Goal: Find specific page/section: Find specific page/section

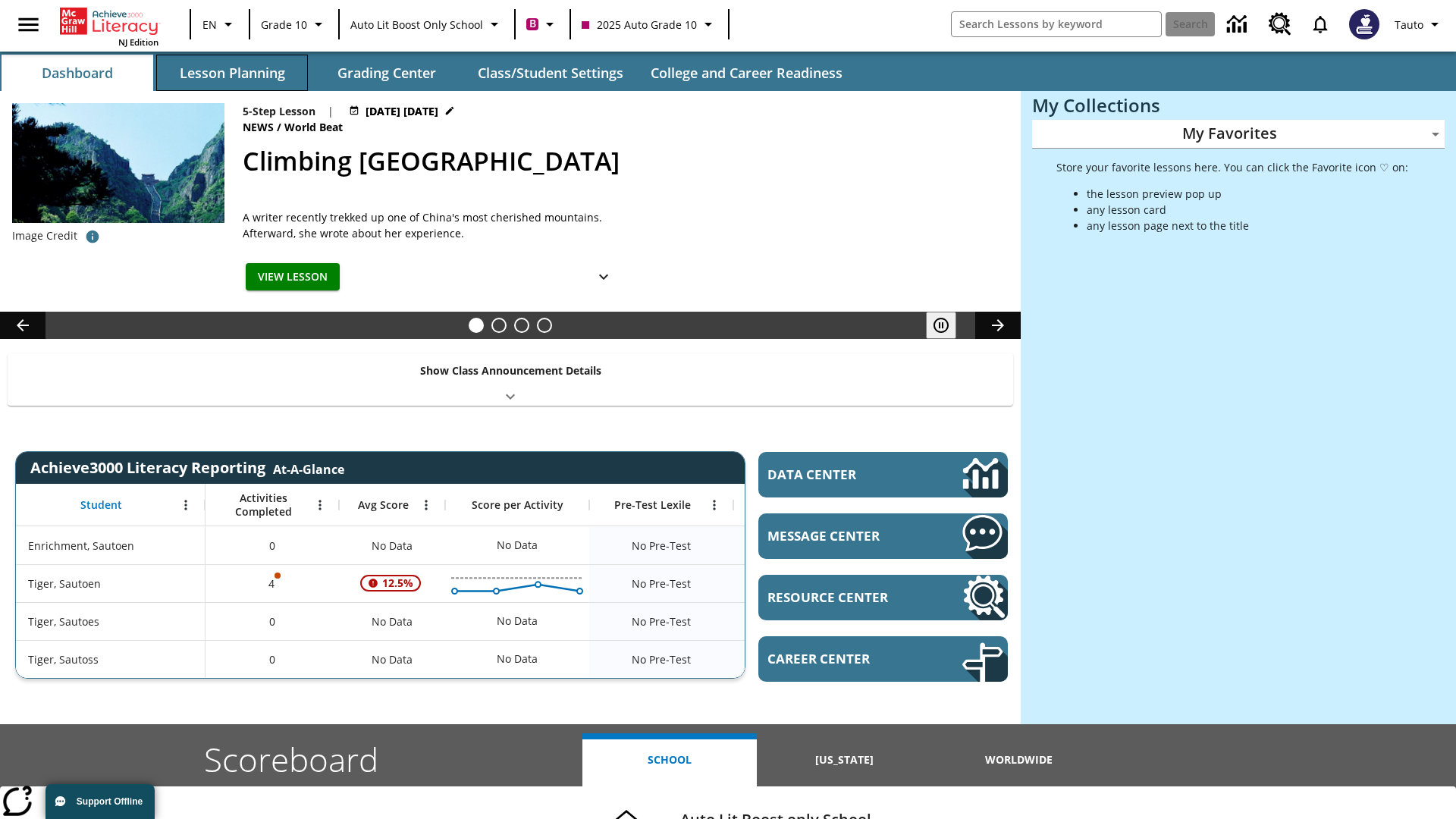
click at [232, 73] on button "Lesson Planning" at bounding box center [231, 72] width 151 height 36
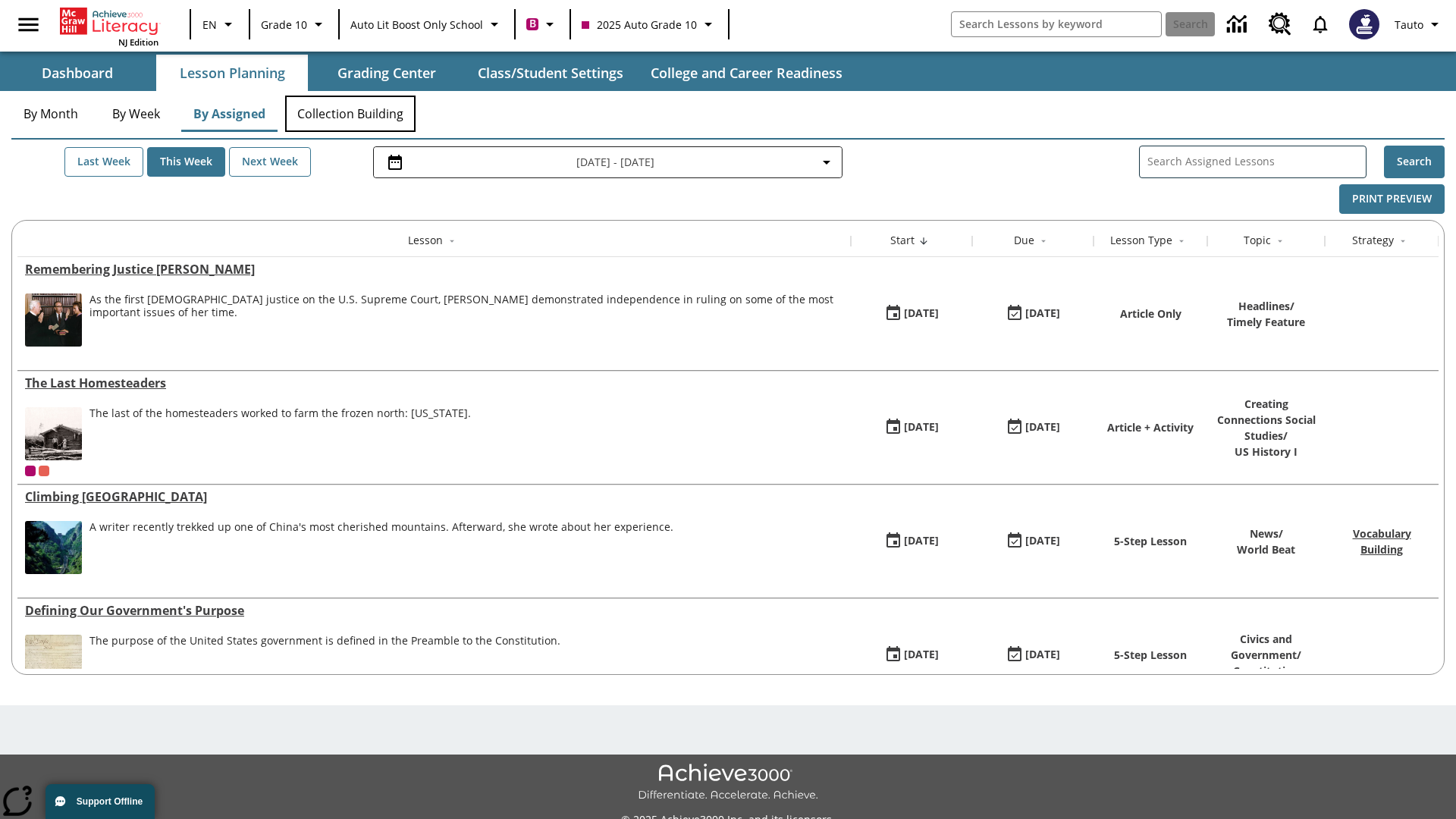
click at [351, 114] on button "Collection Building" at bounding box center [351, 113] width 131 height 36
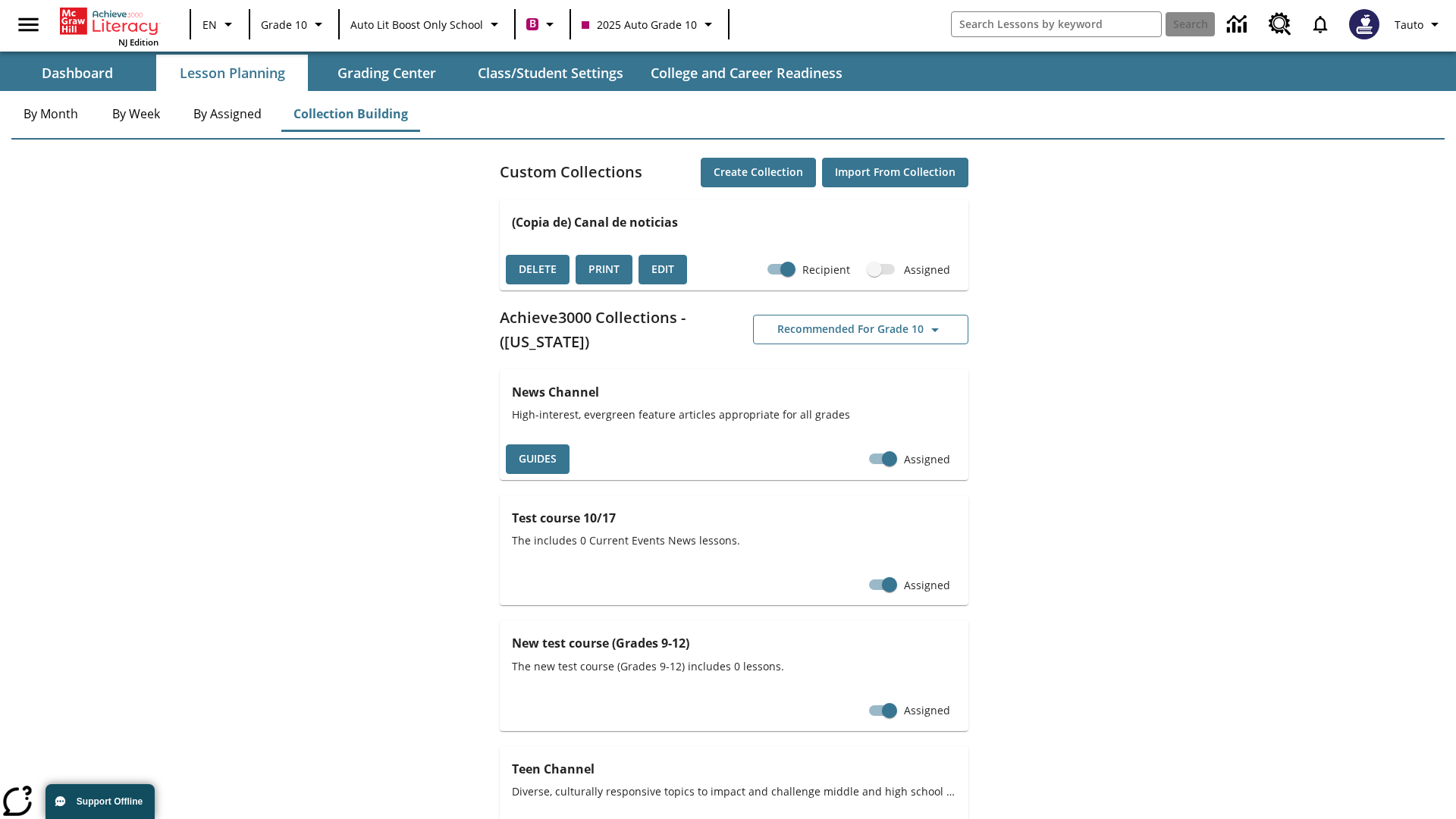
checkbox input "true"
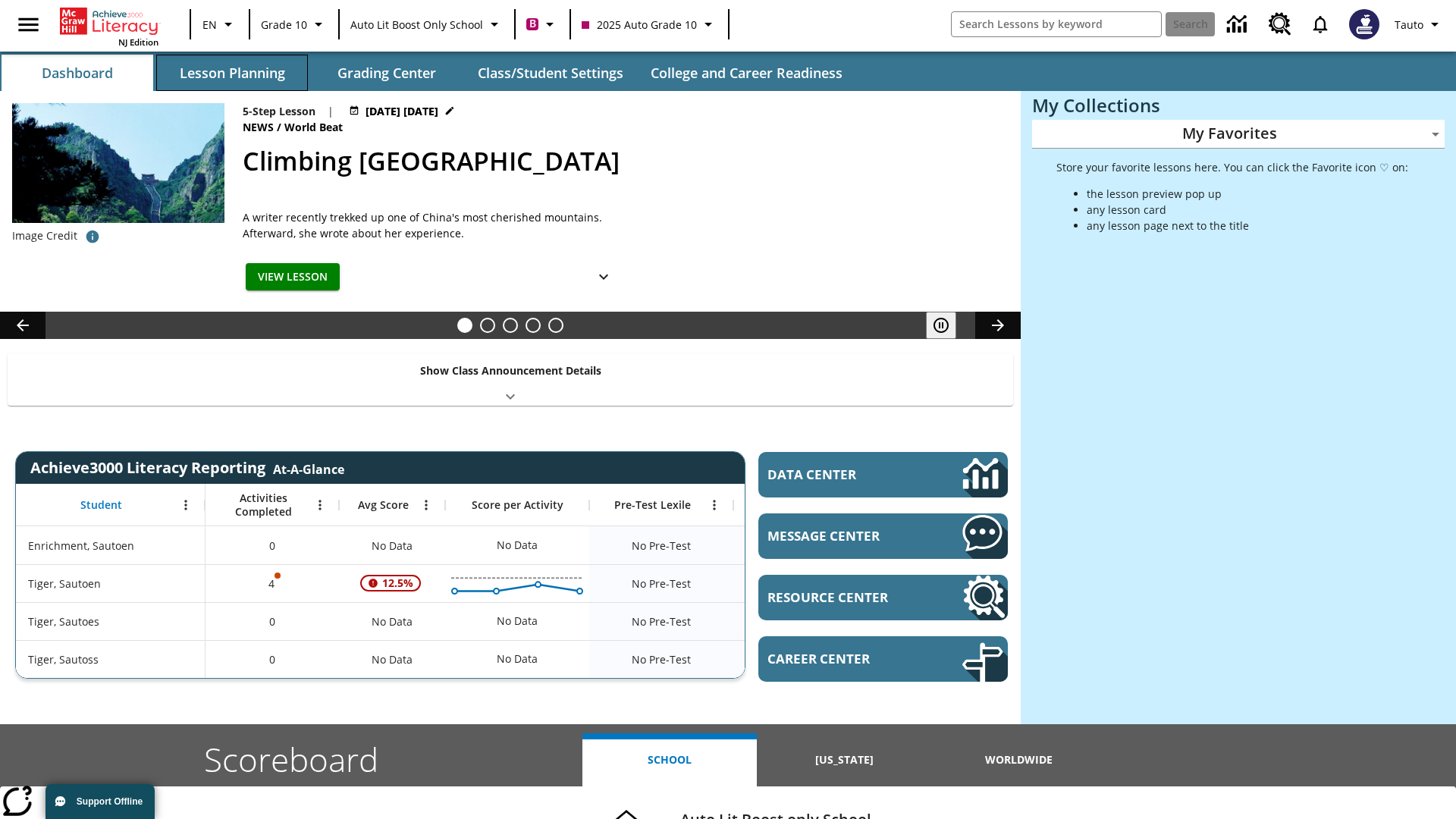
click at [232, 73] on button "Lesson Planning" at bounding box center [231, 72] width 151 height 36
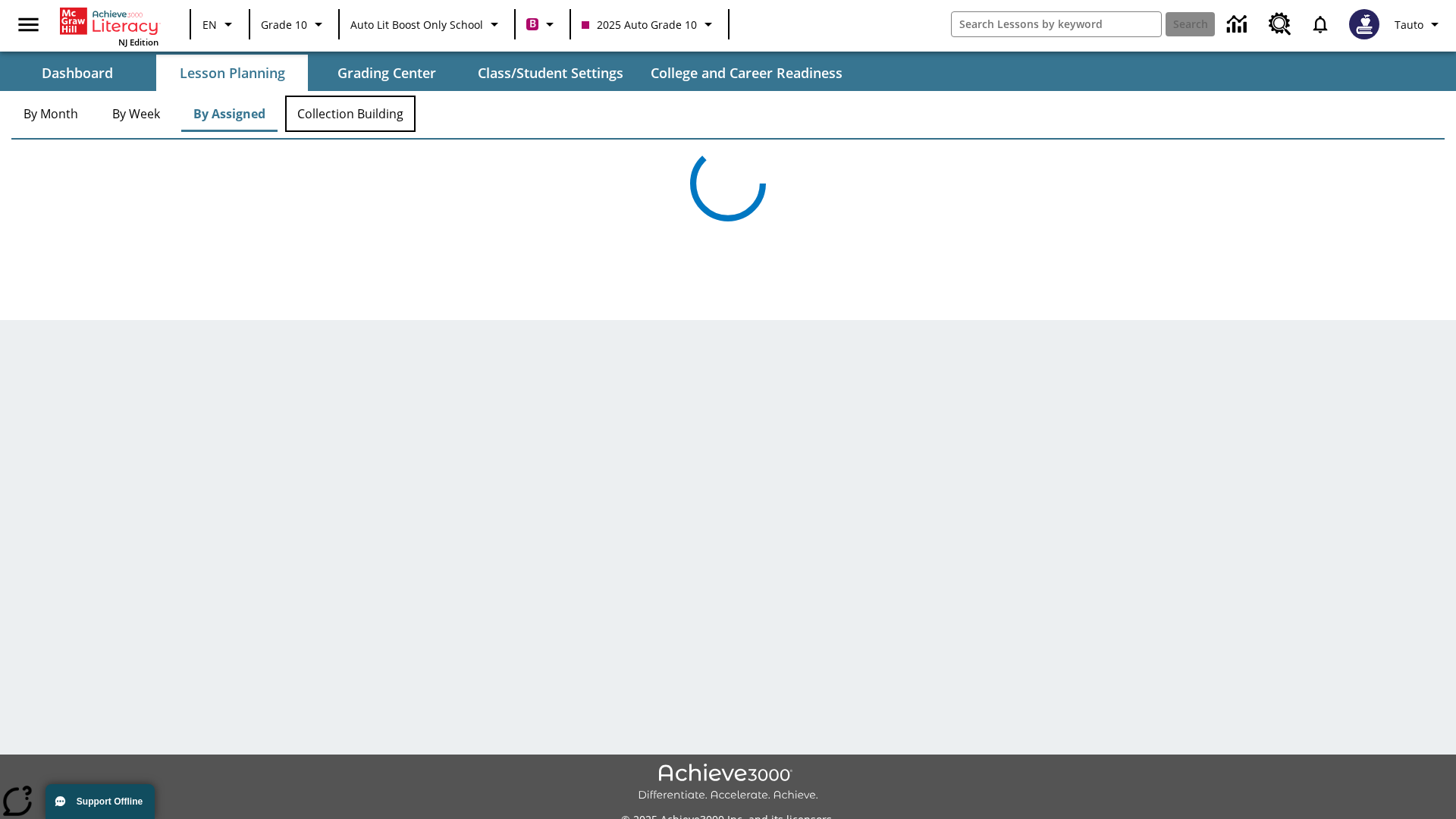
click at [351, 114] on button "Collection Building" at bounding box center [351, 113] width 131 height 36
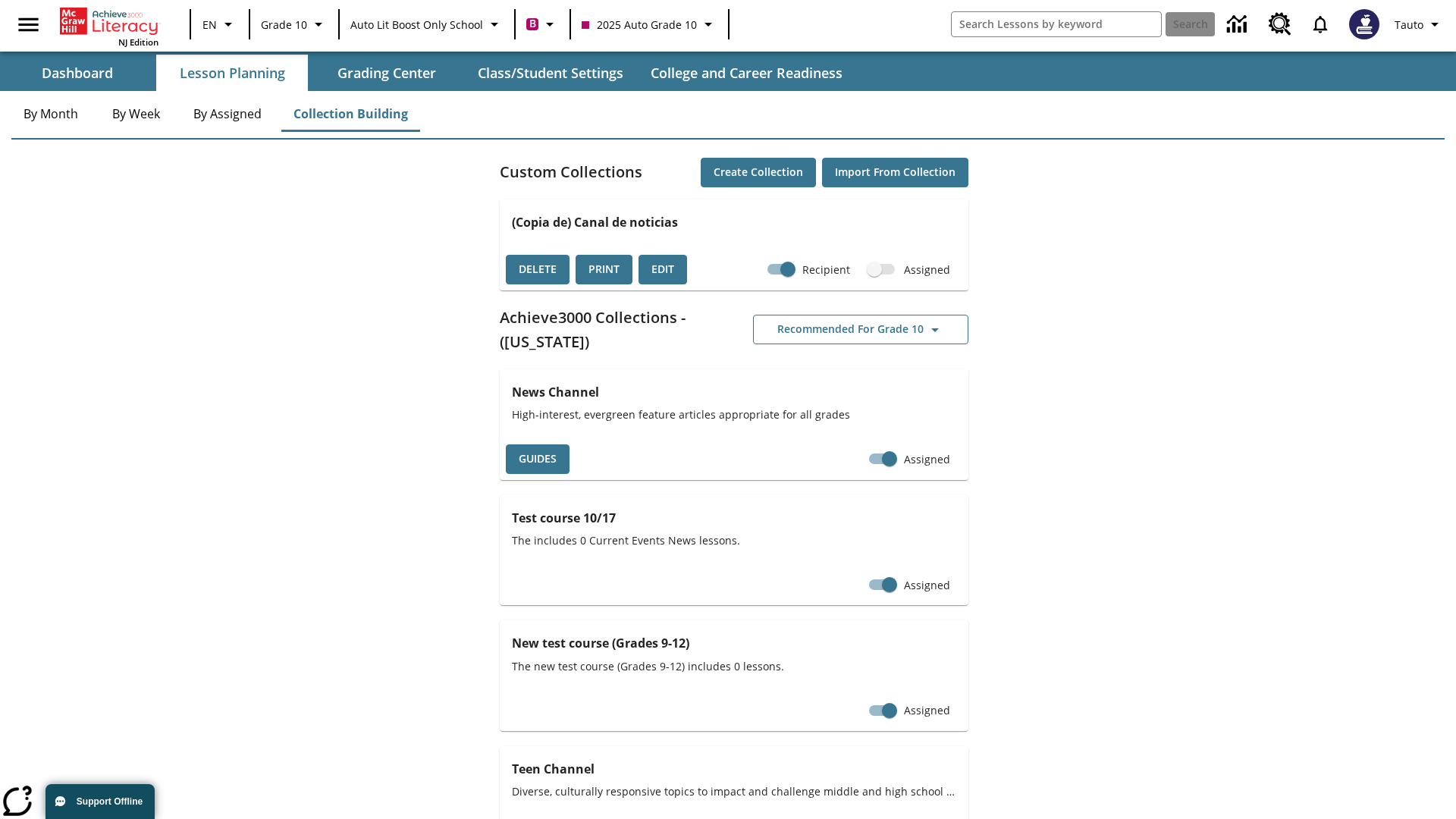
checkbox input "false"
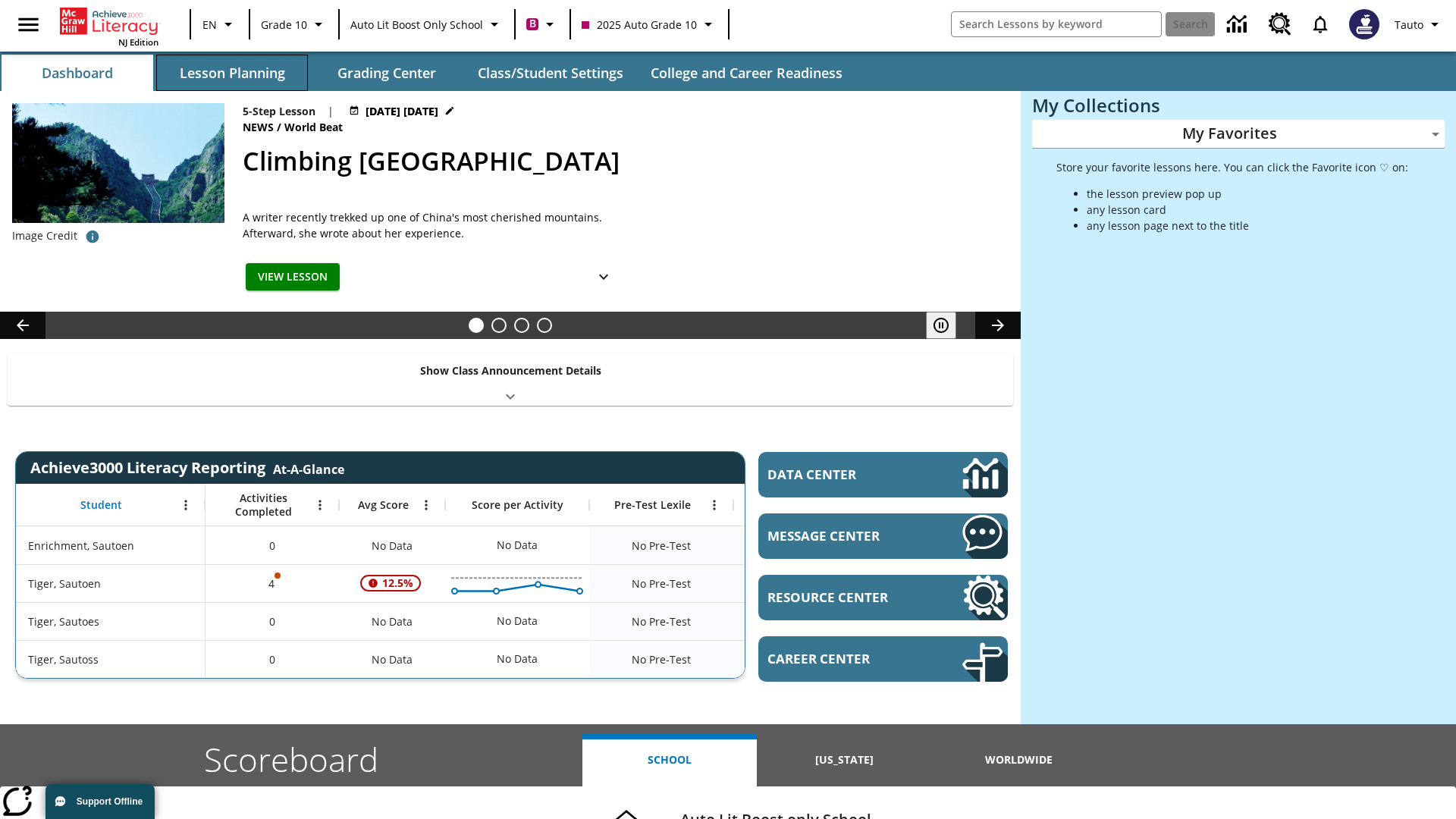
click at [232, 73] on button "Lesson Planning" at bounding box center [231, 72] width 151 height 36
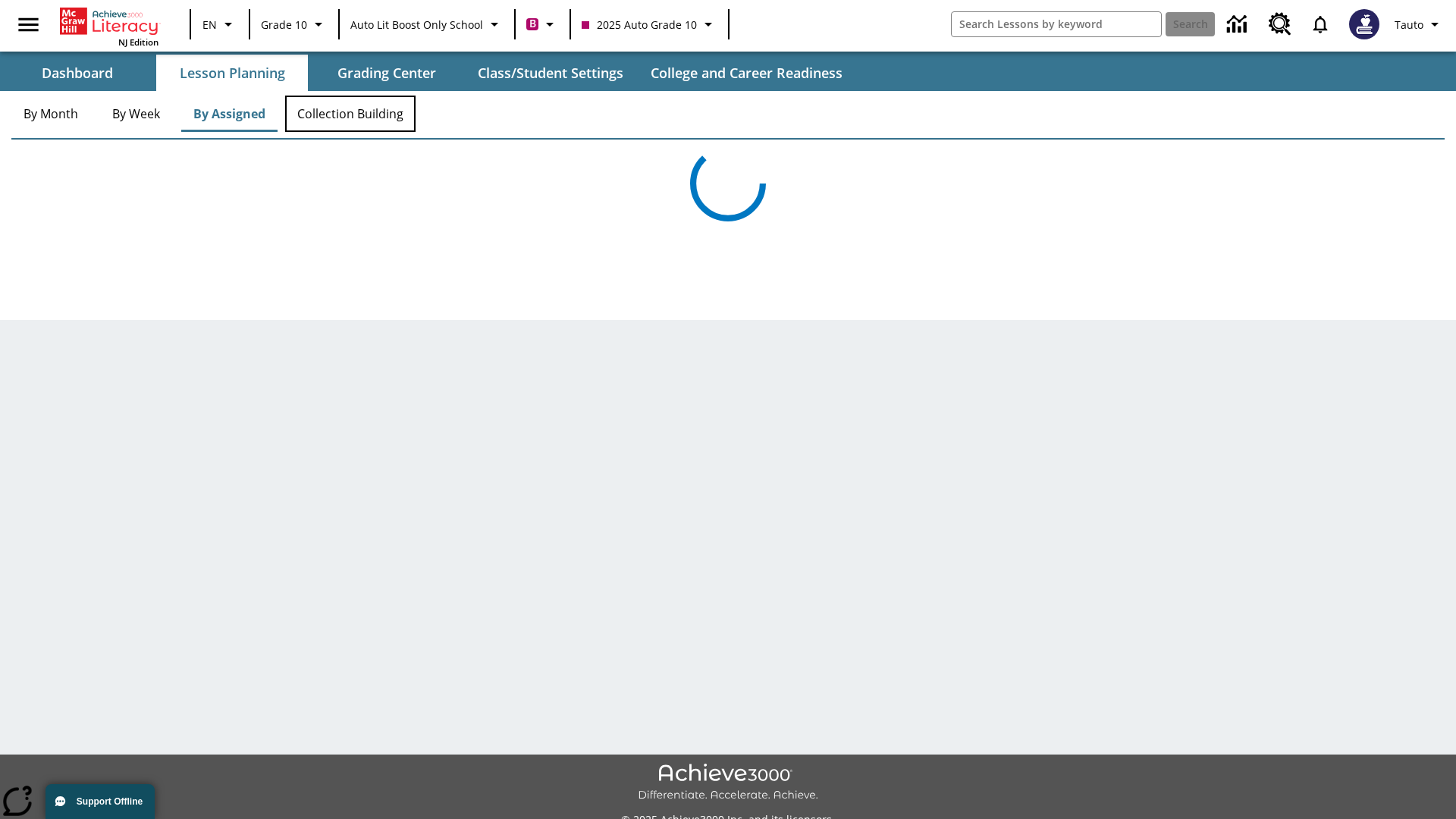
click at [351, 114] on button "Collection Building" at bounding box center [351, 113] width 131 height 36
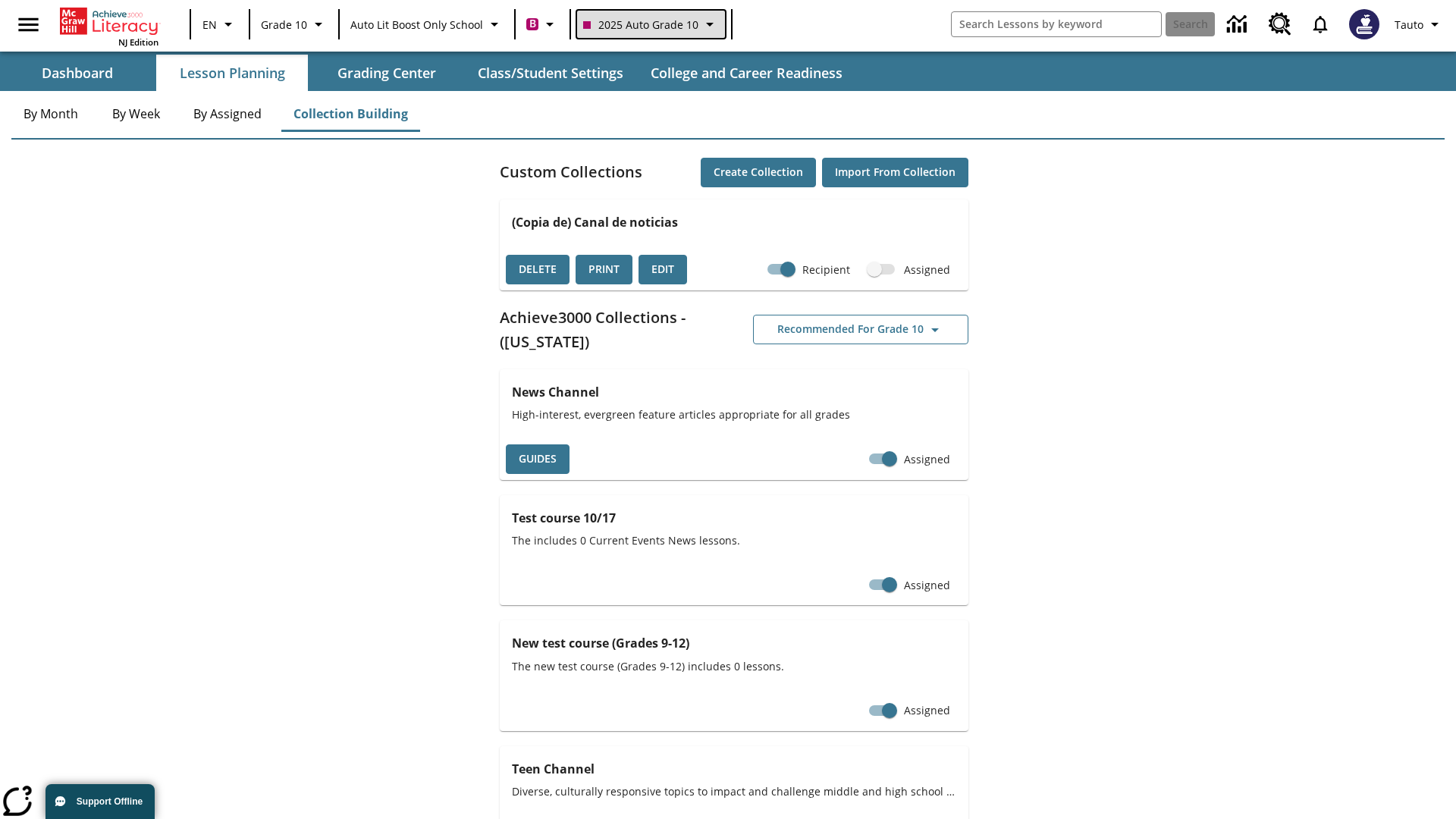
click at [649, 25] on span "2025 Auto Grade 10" at bounding box center [641, 25] width 115 height 16
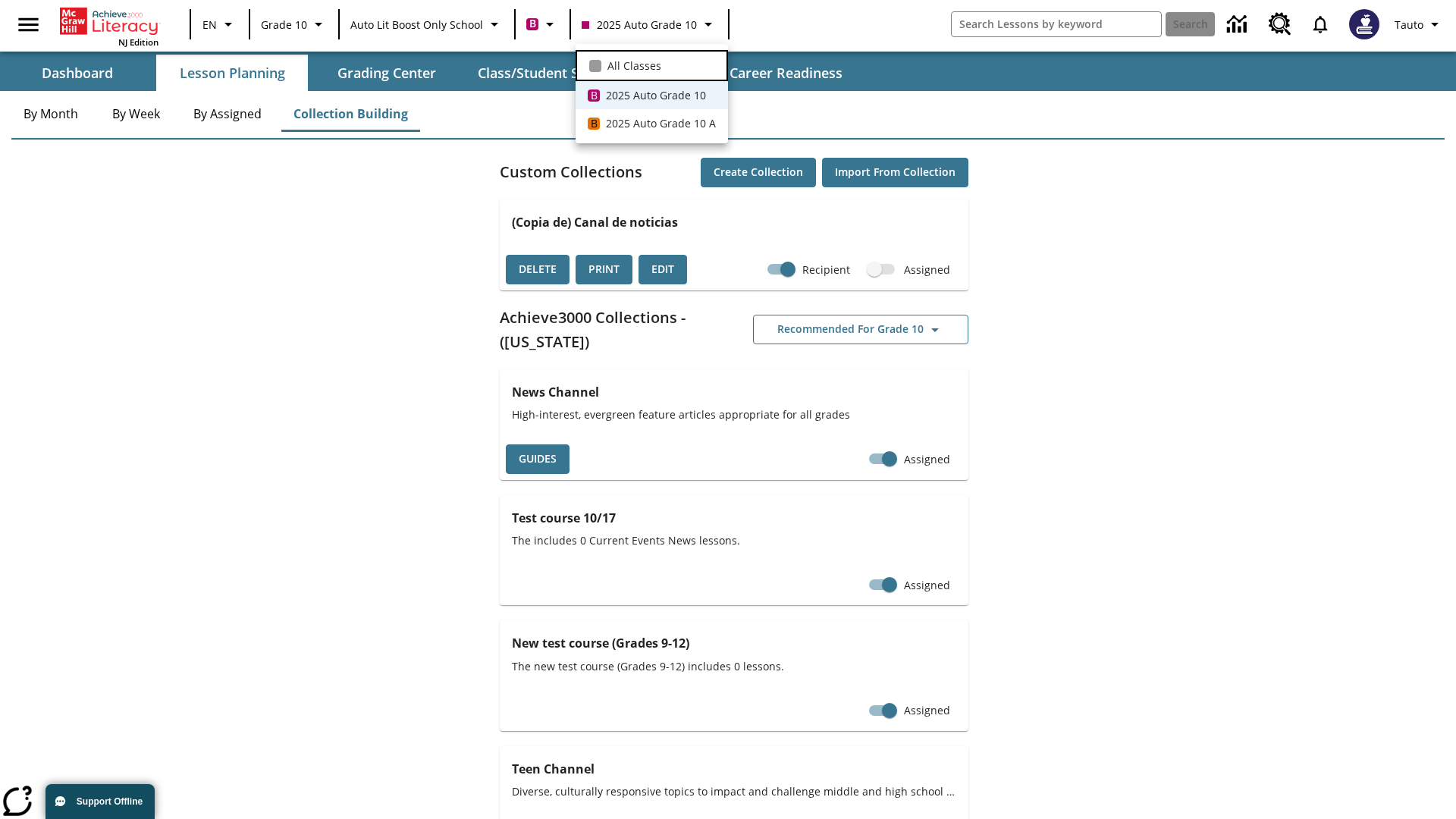
click at [651, 64] on span "All Classes" at bounding box center [634, 65] width 54 height 16
